Goal: Task Accomplishment & Management: Complete application form

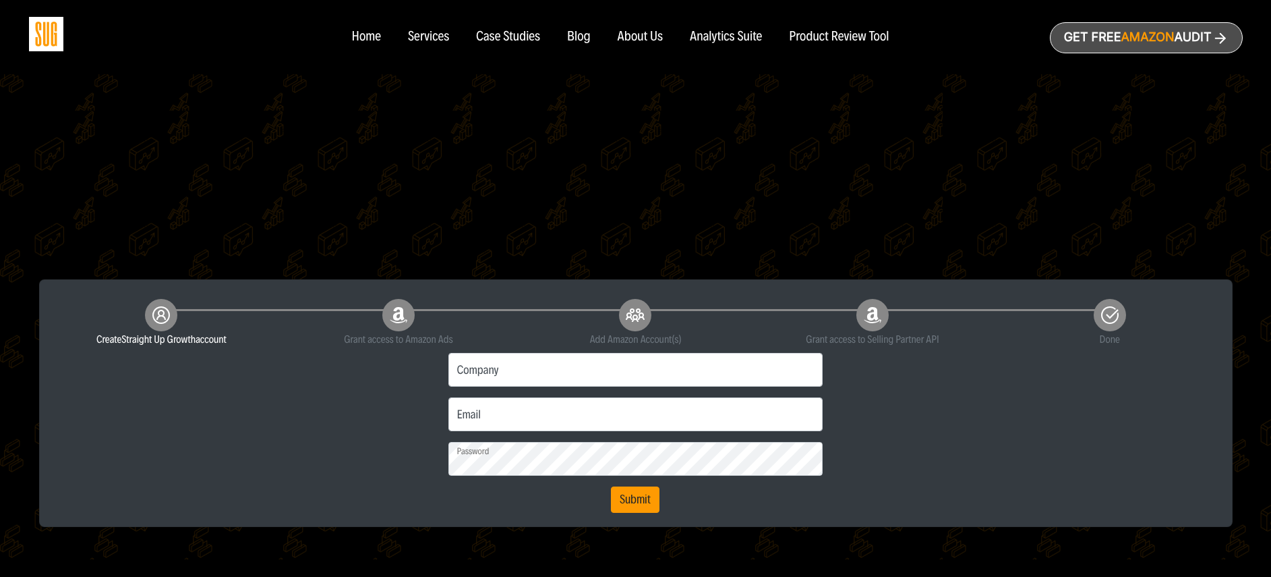
scroll to position [225, 0]
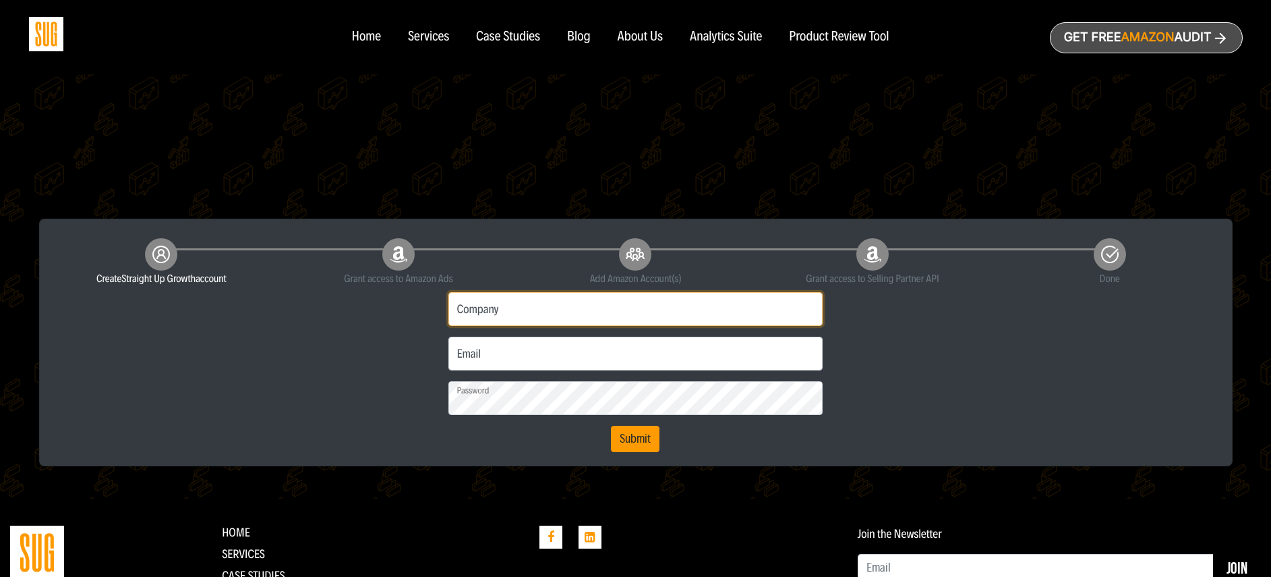
click at [501, 307] on input "Company" at bounding box center [636, 309] width 375 height 34
type input "Ovii"
type input "mike@ovii.com"
click at [634, 437] on button "Submit" at bounding box center [635, 439] width 49 height 27
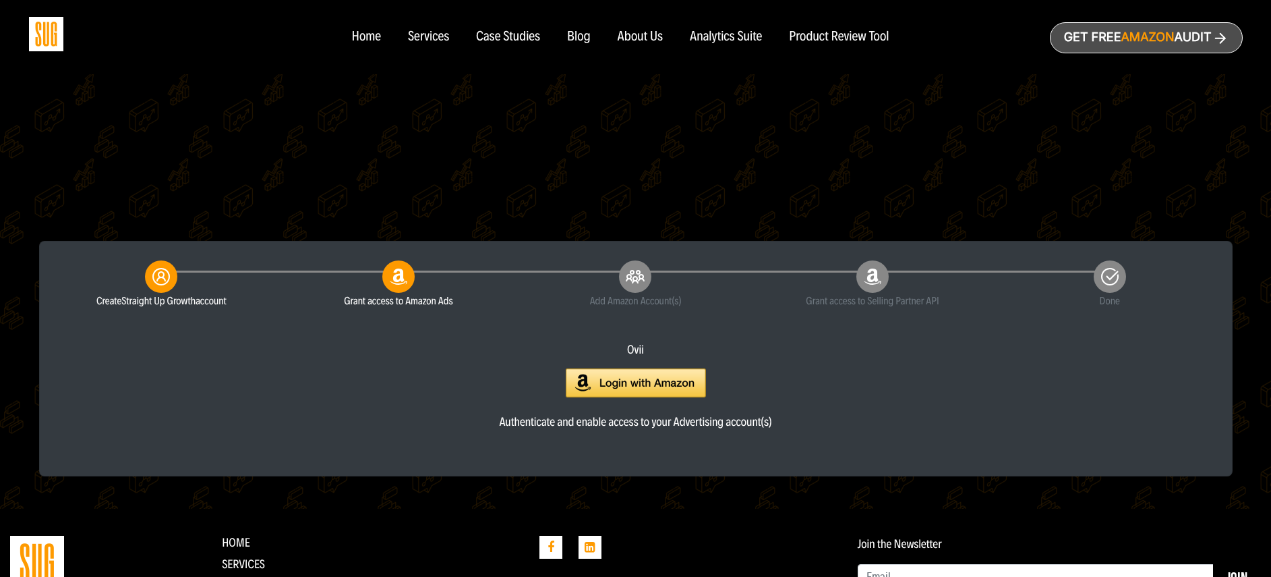
scroll to position [337, 0]
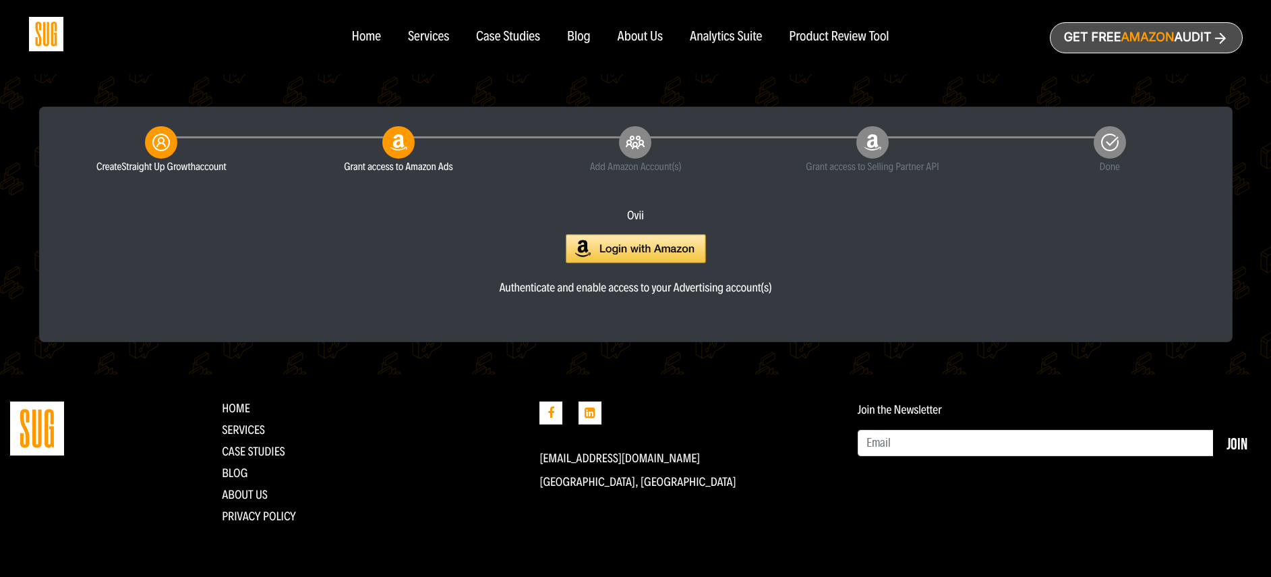
click at [637, 248] on img at bounding box center [636, 248] width 140 height 29
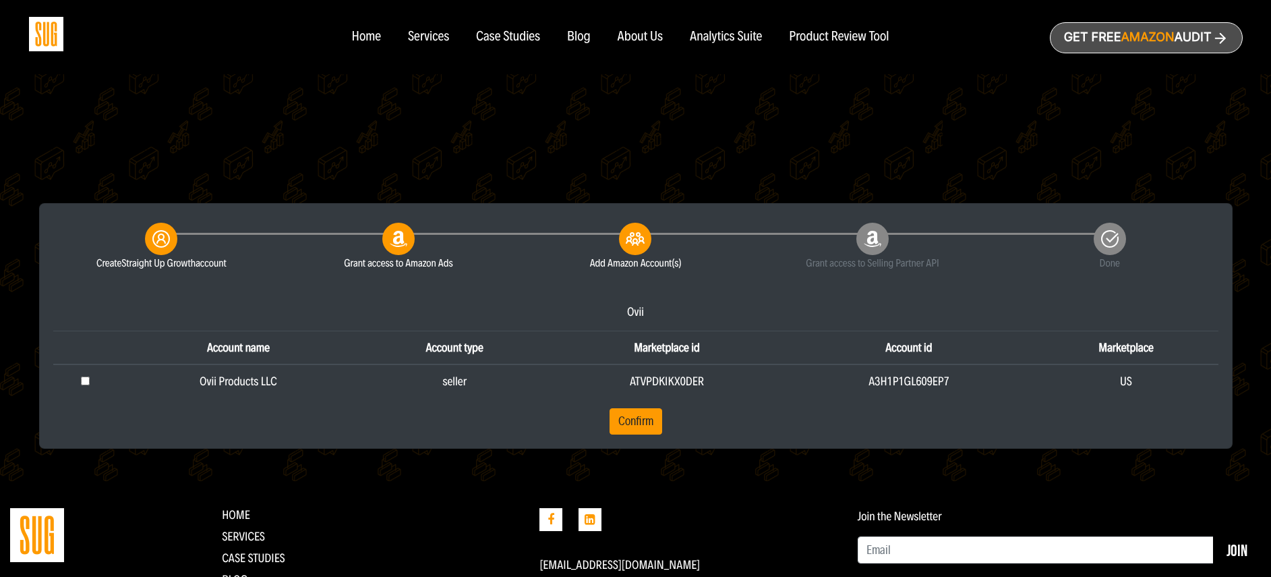
scroll to position [255, 0]
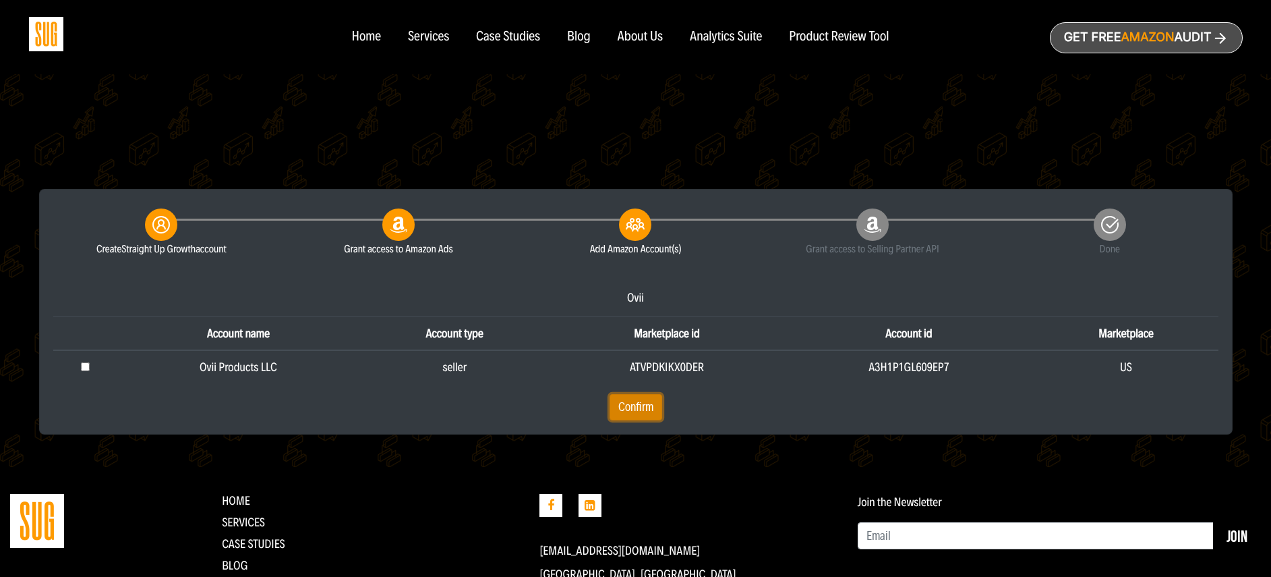
click at [633, 411] on button "Confirm" at bounding box center [636, 407] width 53 height 27
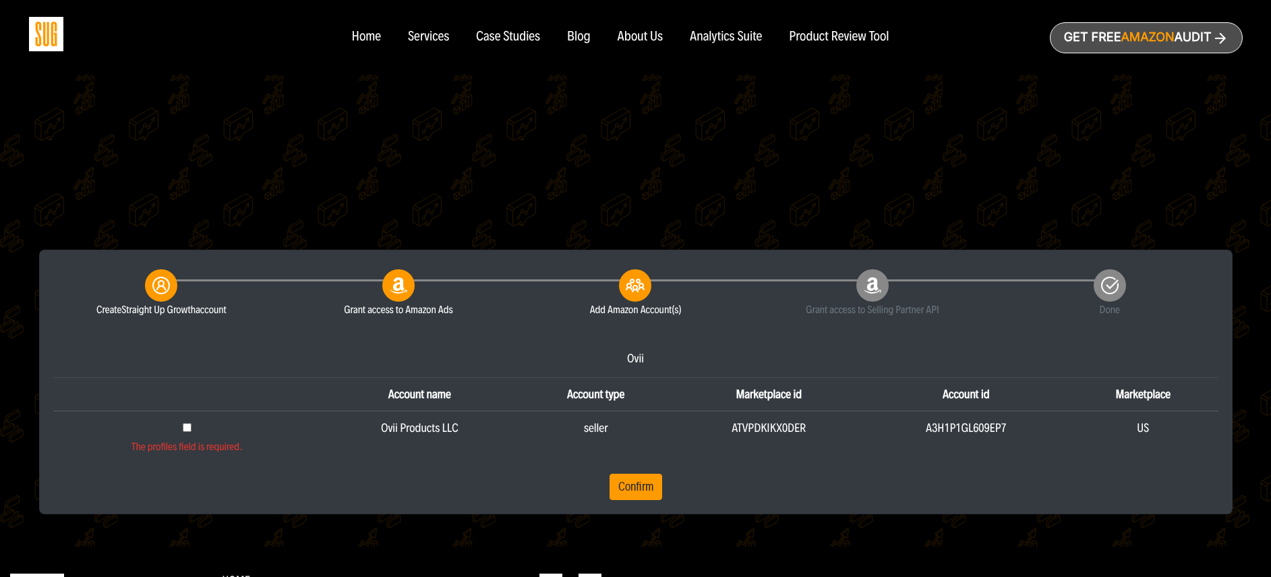
scroll to position [214, 0]
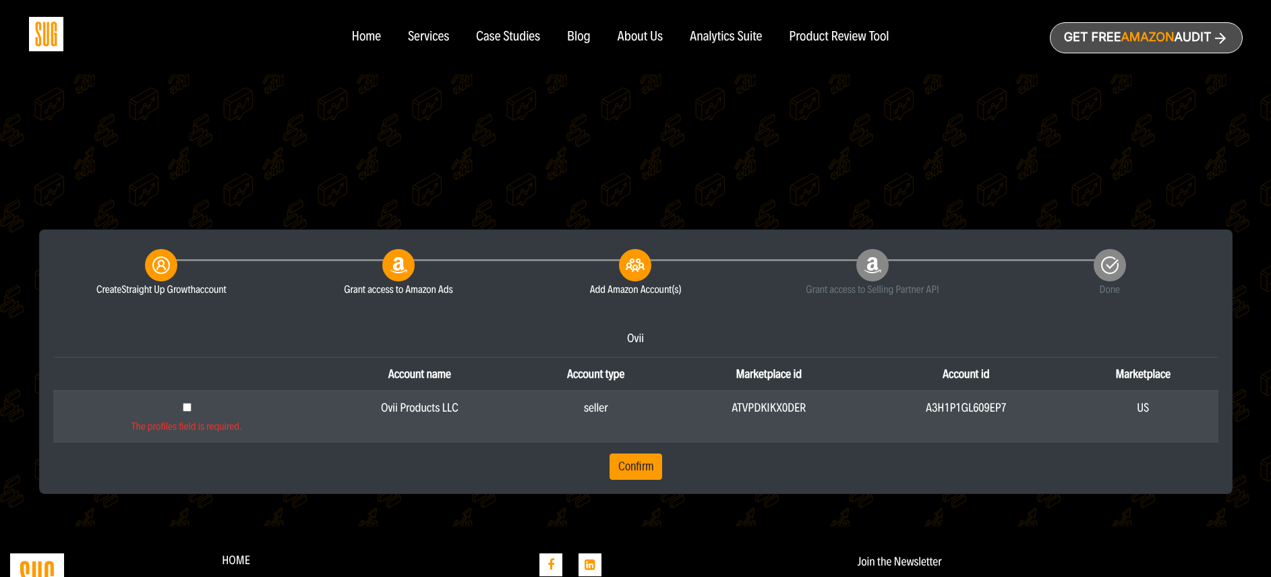
click at [190, 409] on input "checkbox" at bounding box center [187, 407] width 9 height 9
checkbox input "true"
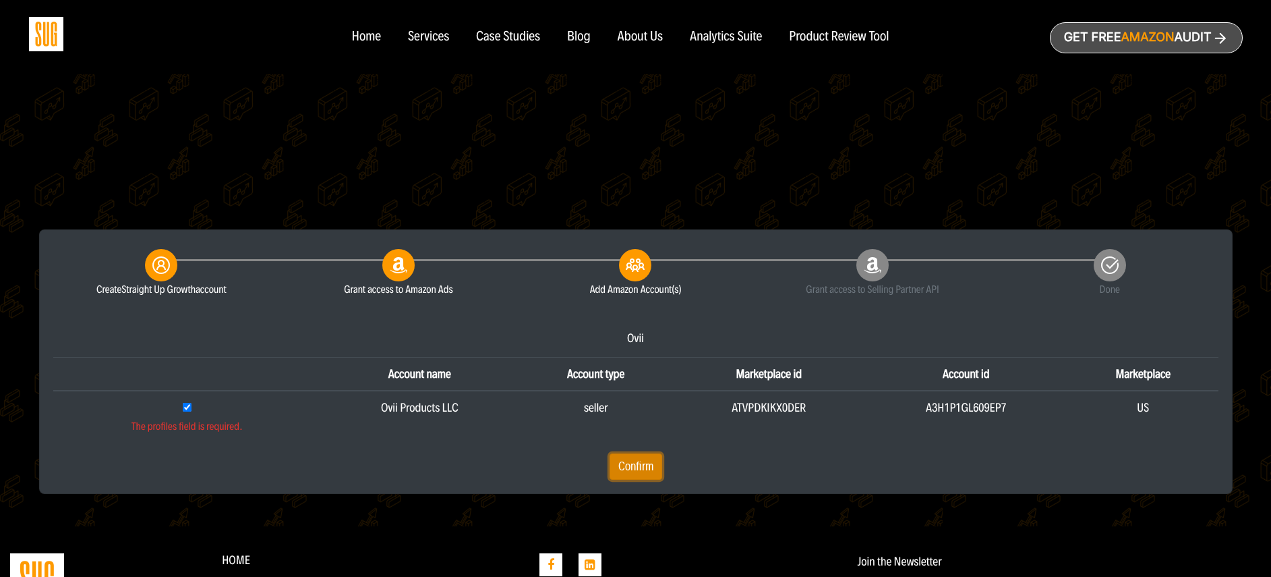
click at [643, 469] on button "Confirm" at bounding box center [636, 466] width 53 height 27
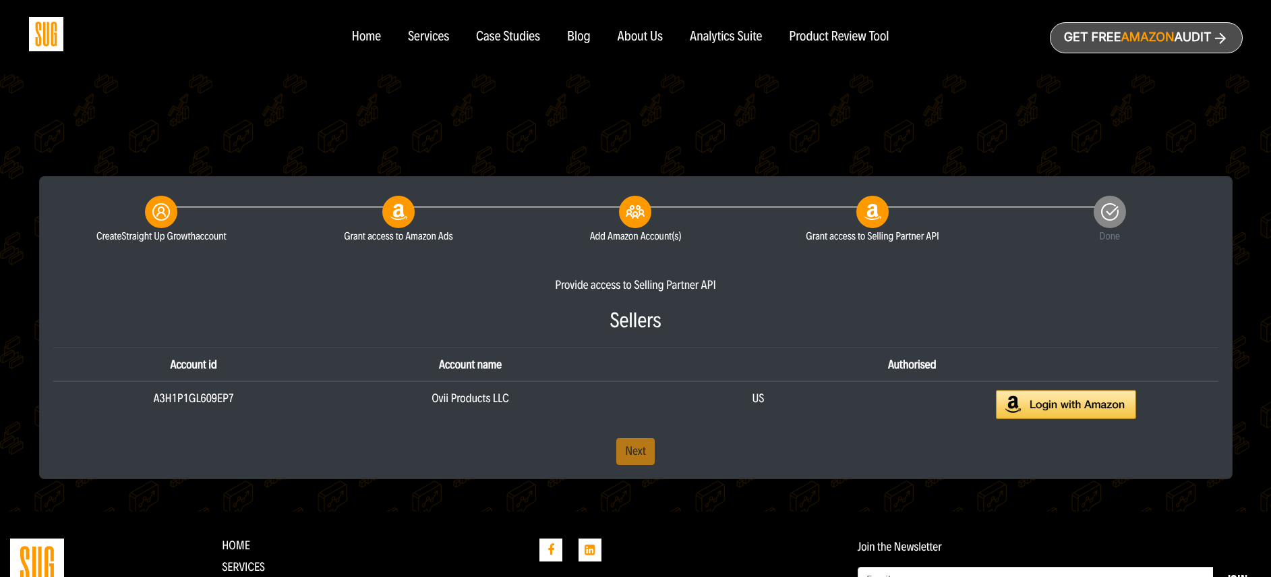
scroll to position [281, 0]
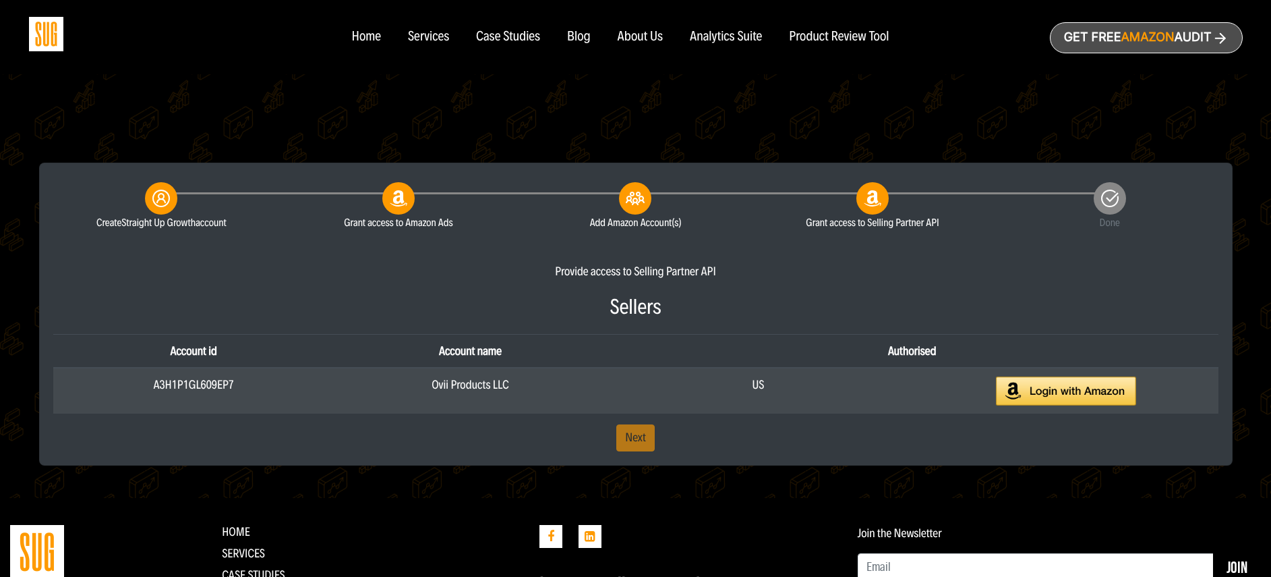
click at [1064, 392] on img at bounding box center [1066, 390] width 140 height 29
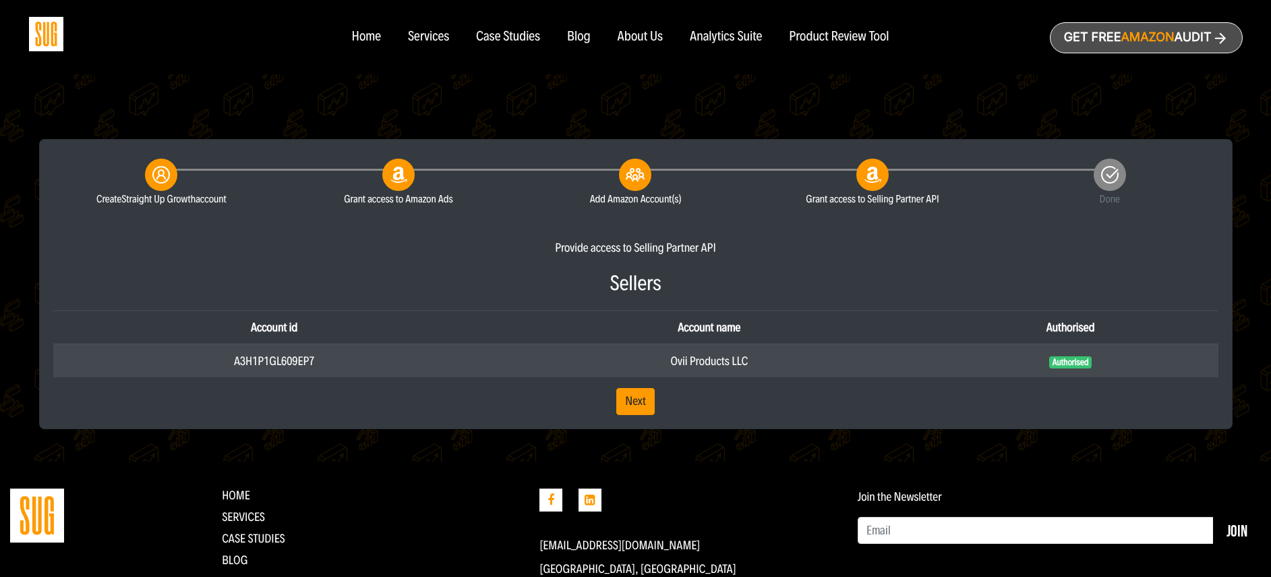
scroll to position [314, 0]
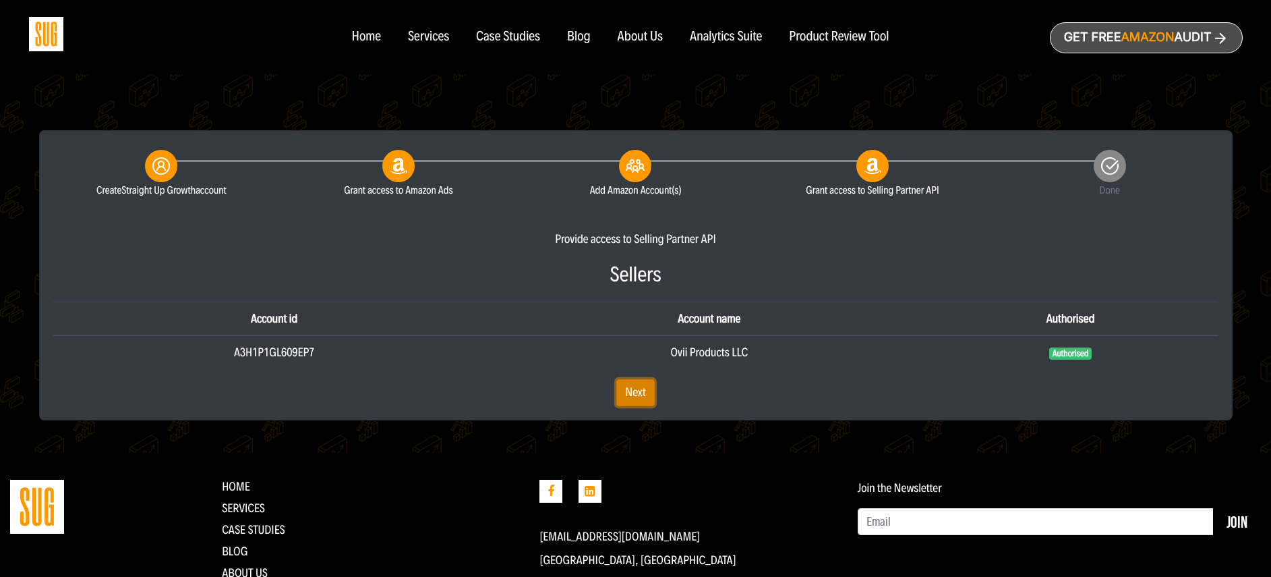
click at [642, 388] on link "Next" at bounding box center [635, 392] width 38 height 27
